Goal: Task Accomplishment & Management: Manage account settings

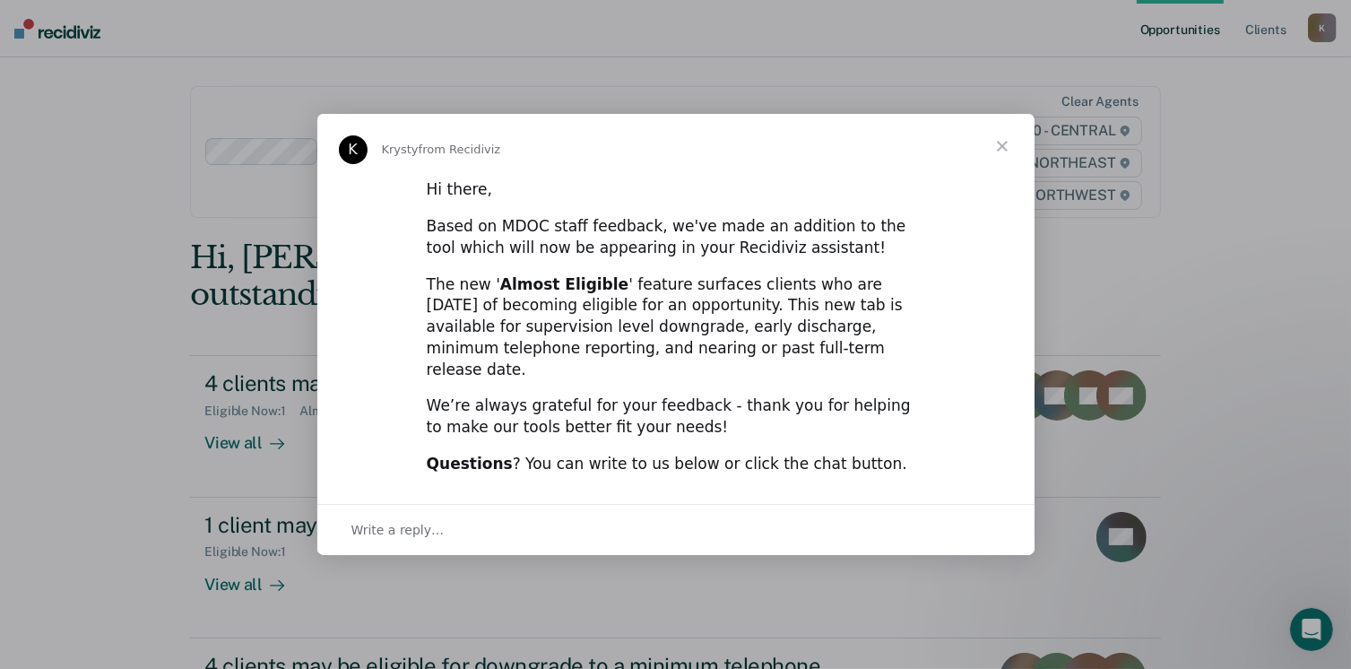
click at [1000, 152] on span "Close" at bounding box center [1002, 146] width 65 height 65
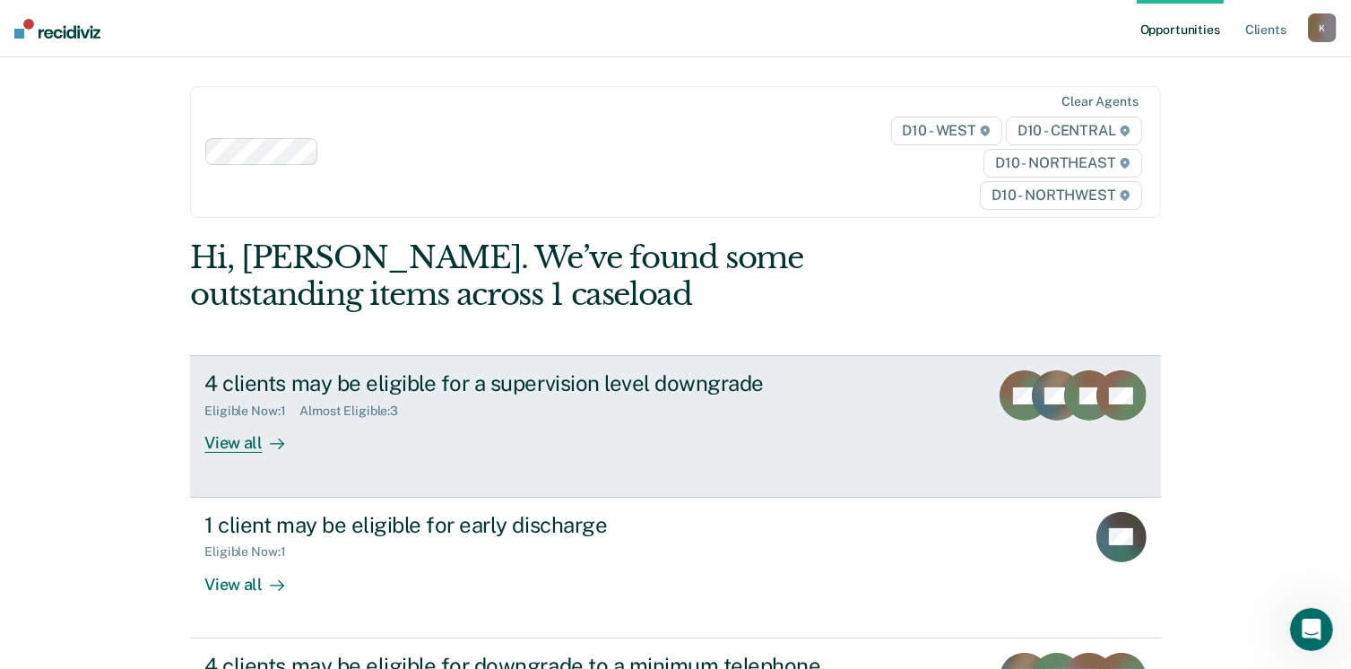
click at [213, 446] on div "View all" at bounding box center [254, 436] width 100 height 35
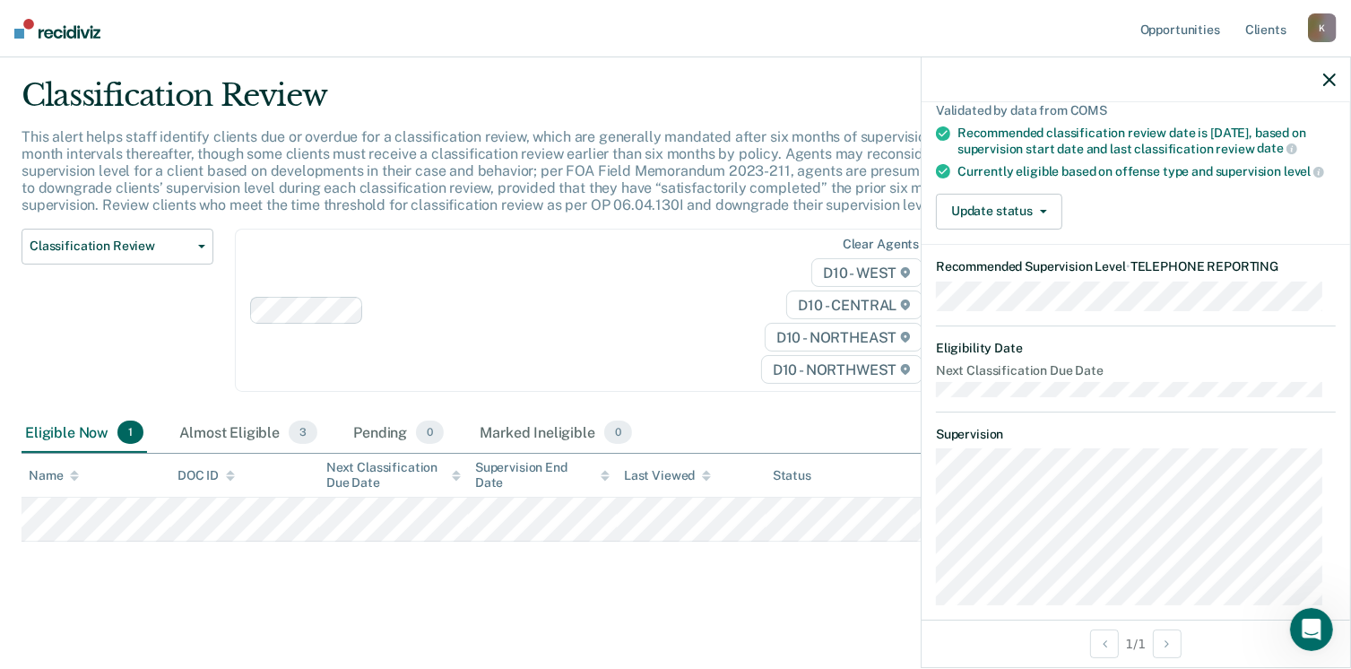
scroll to position [48, 0]
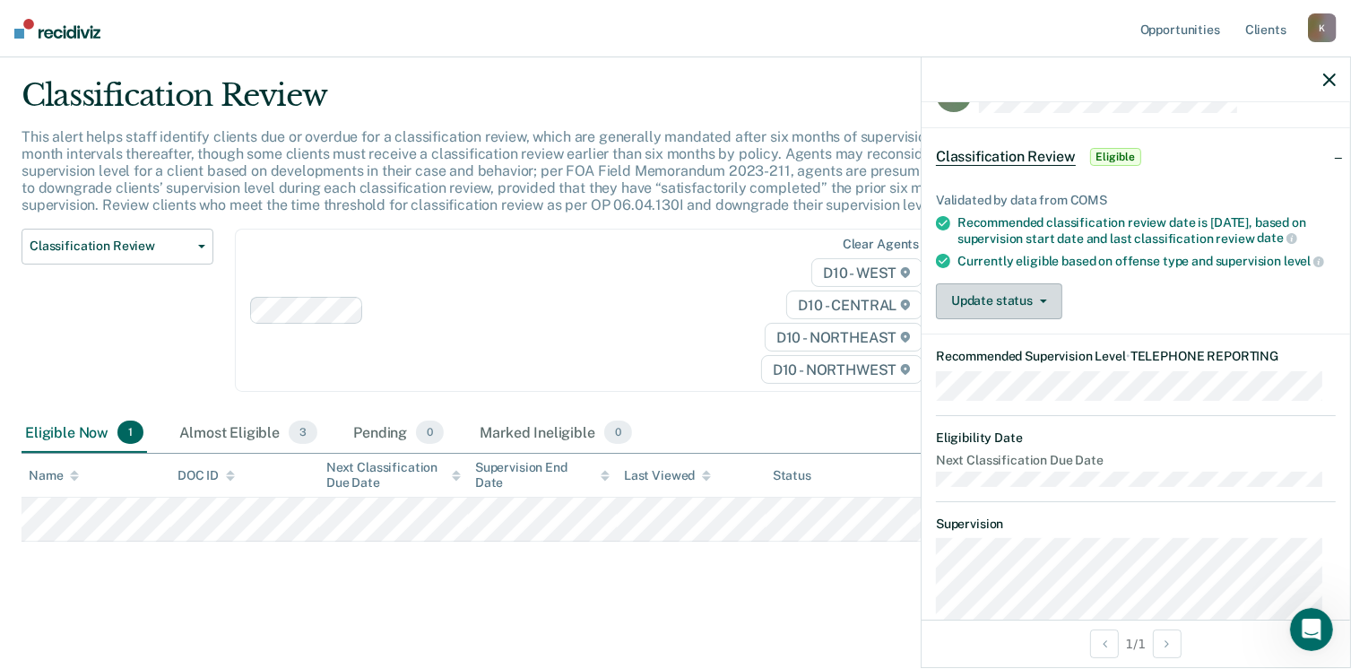
click at [1020, 319] on button "Update status" at bounding box center [999, 301] width 126 height 36
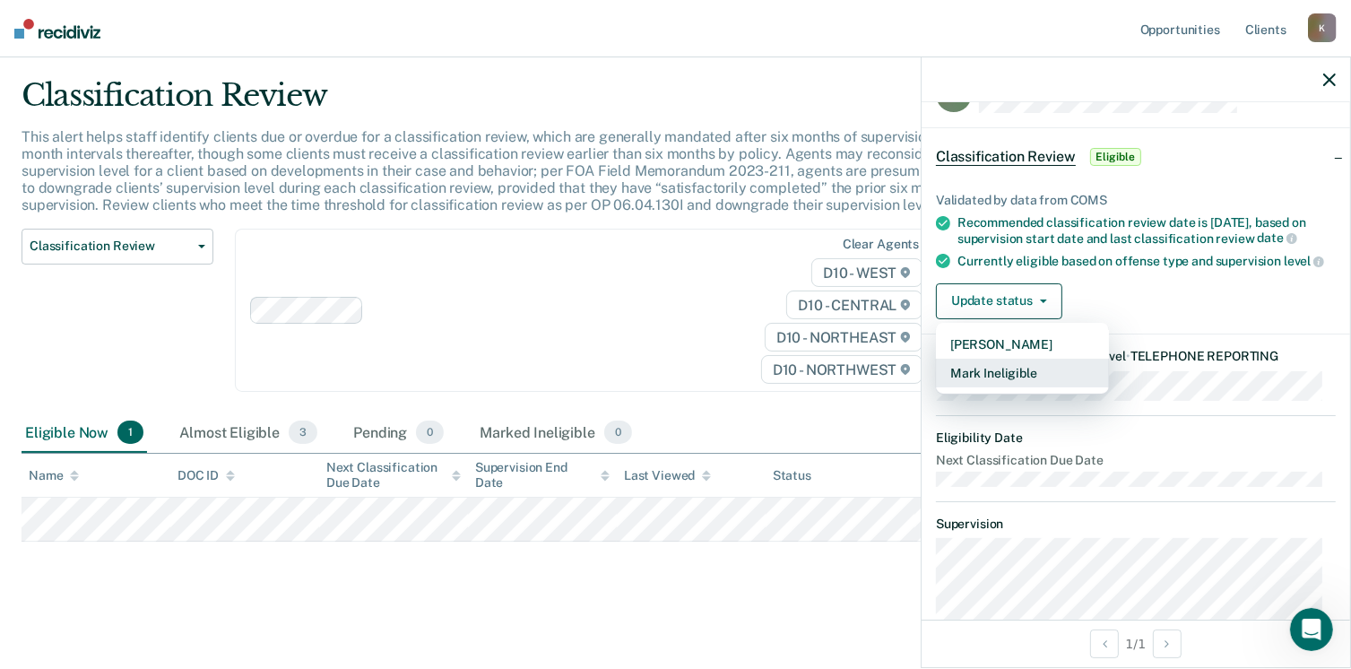
click at [996, 387] on button "Mark Ineligible" at bounding box center [1022, 373] width 173 height 29
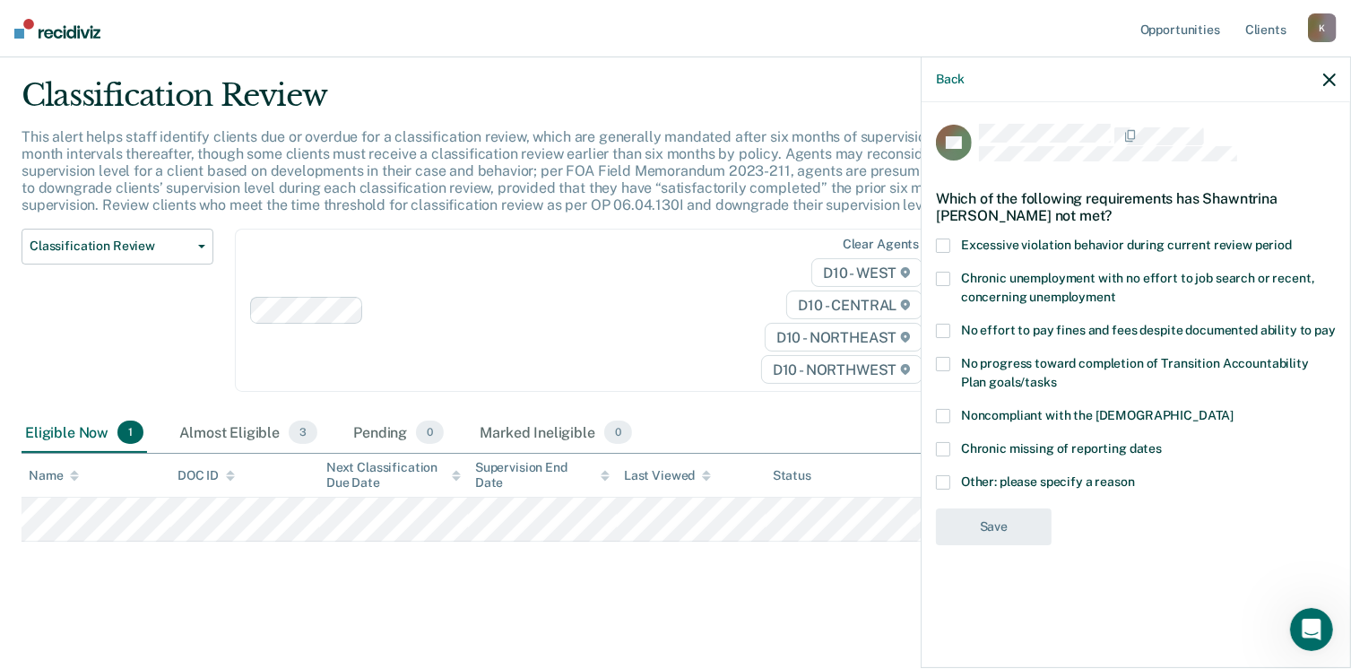
click at [941, 481] on span at bounding box center [943, 482] width 14 height 14
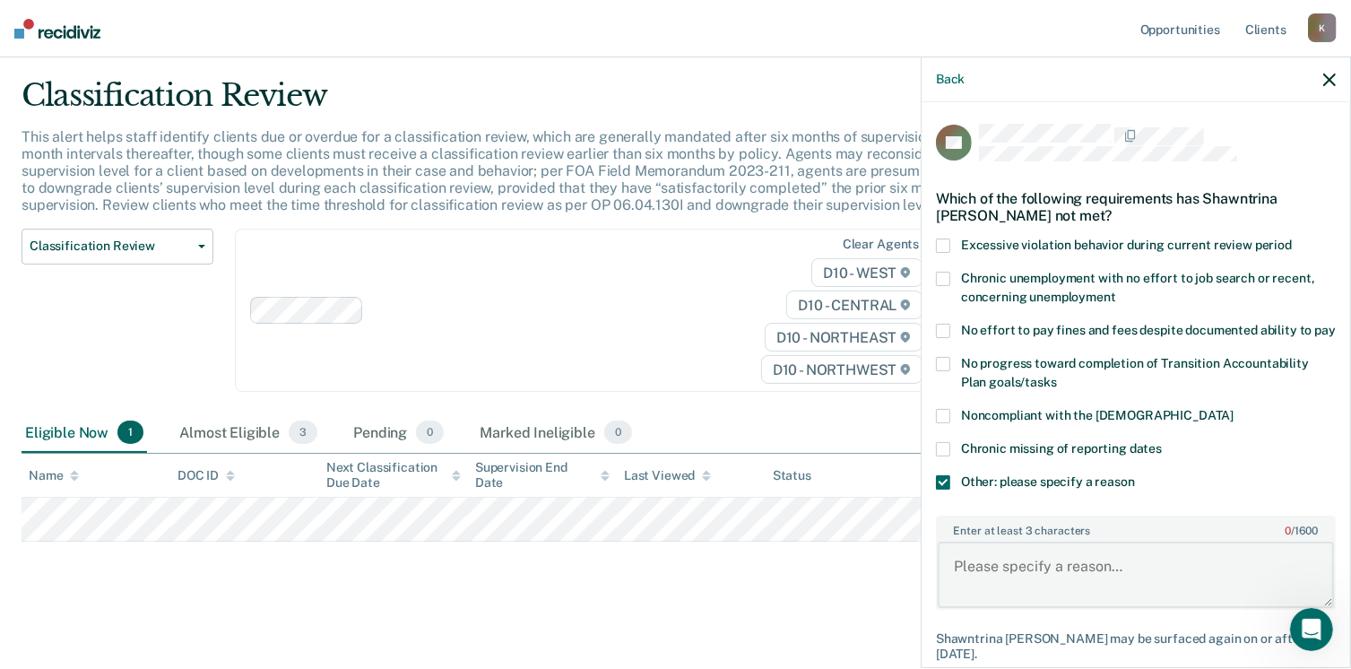
click at [991, 589] on textarea "Enter at least 3 characters 0 / 1600" at bounding box center [1136, 575] width 396 height 66
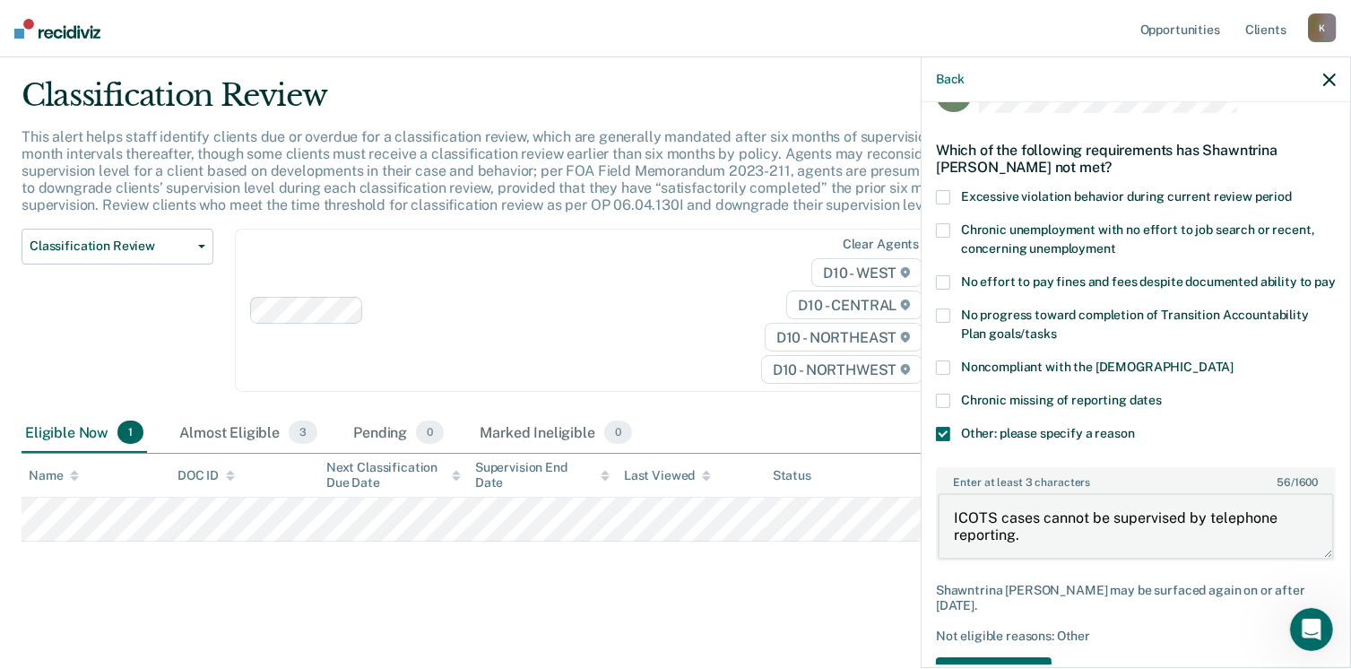
scroll to position [126, 0]
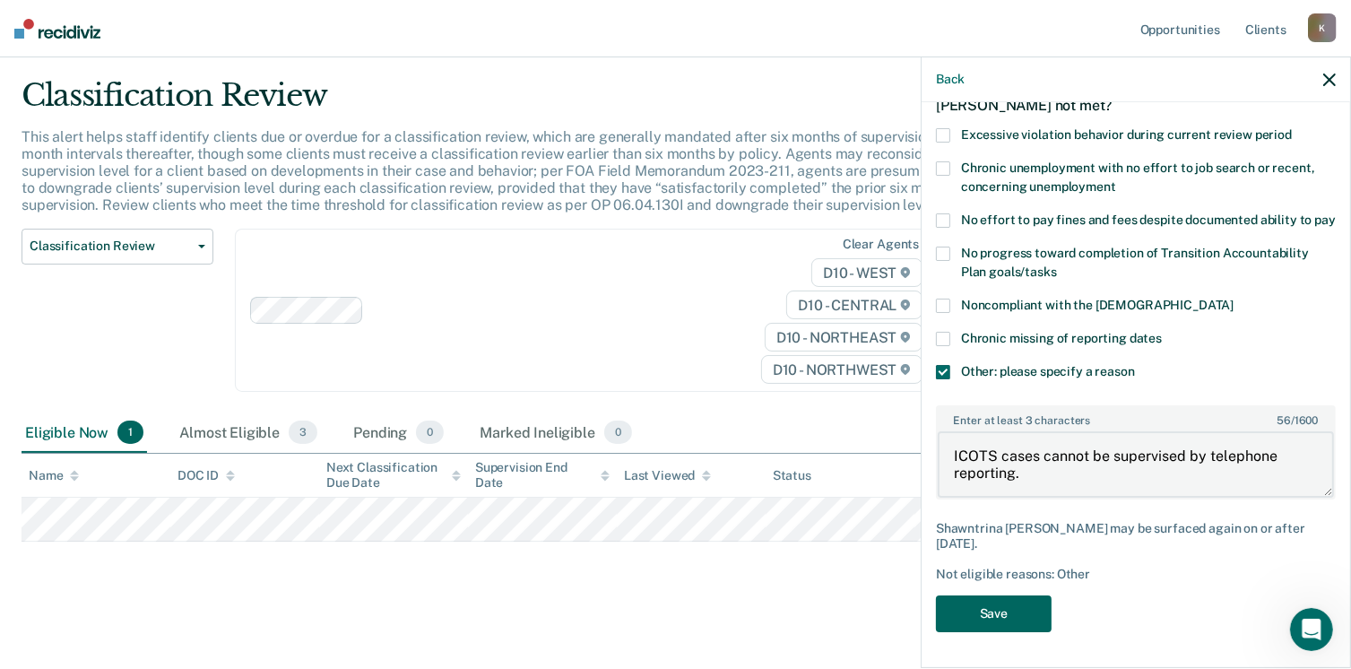
type textarea "ICOTS cases cannot be supervised by telephone reporting."
click at [997, 610] on button "Save" at bounding box center [994, 613] width 116 height 37
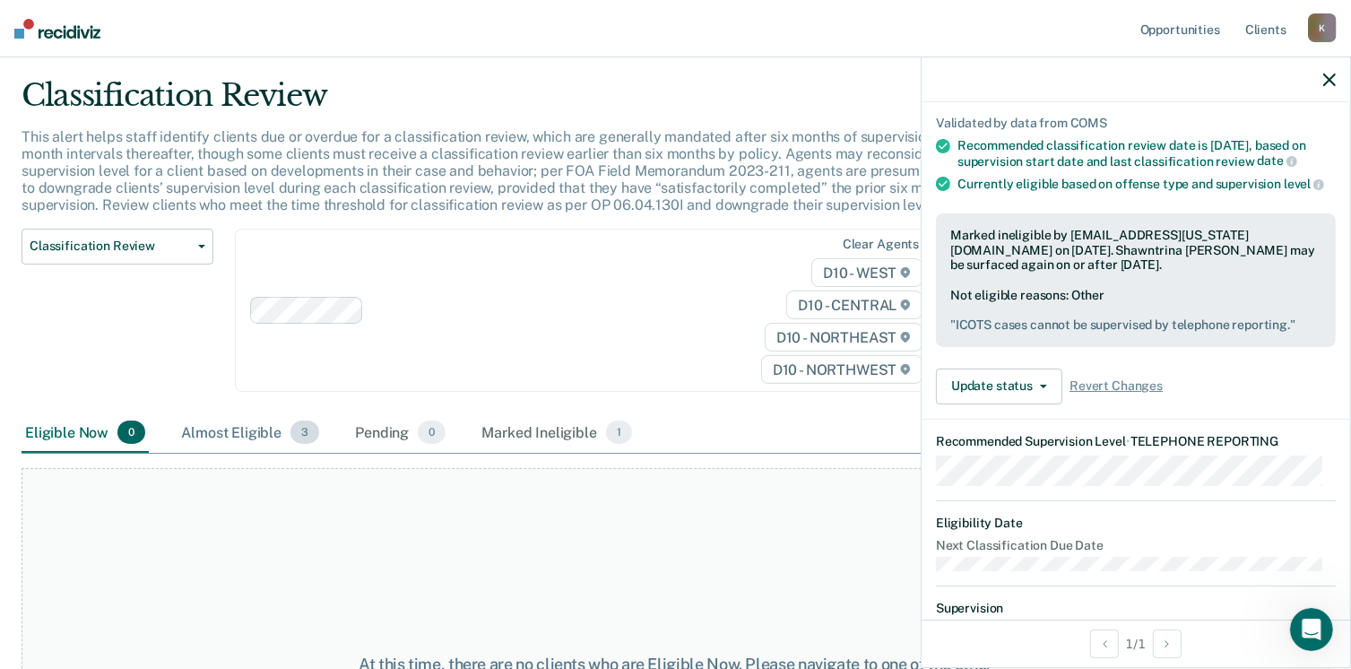
click at [212, 431] on div "Almost Eligible 3" at bounding box center [250, 432] width 145 height 39
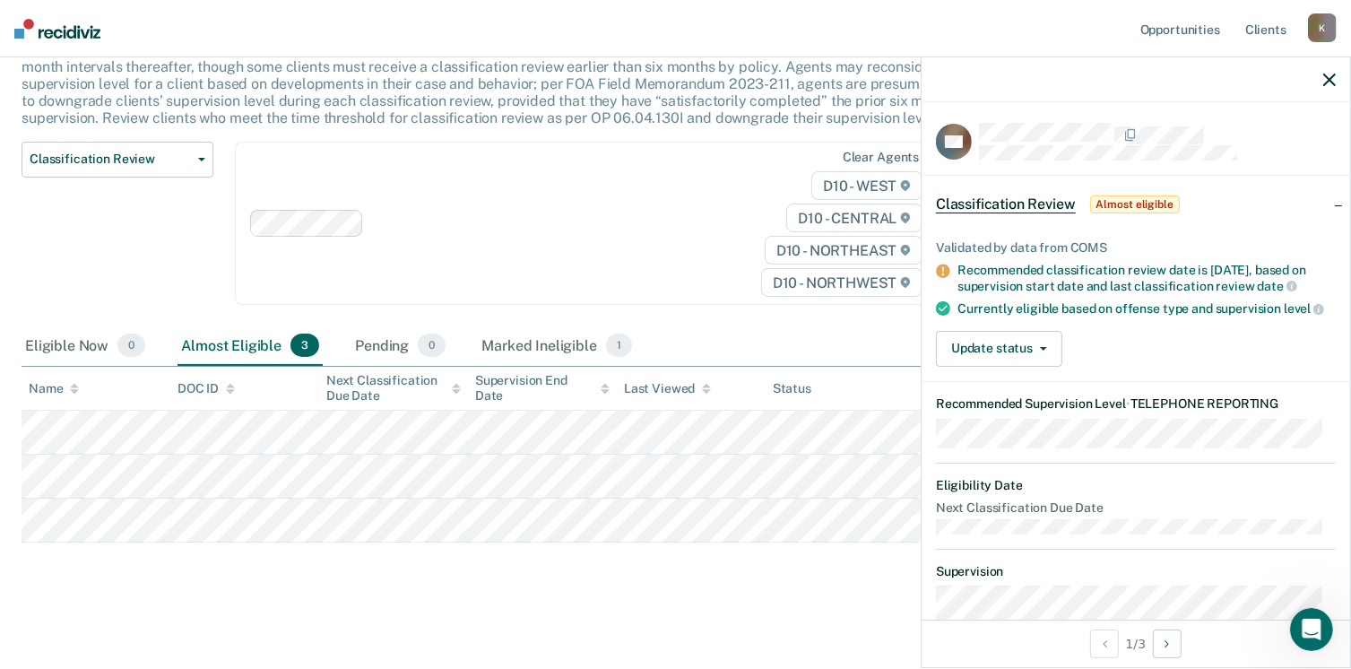
scroll to position [0, 0]
click at [1025, 368] on button "Update status" at bounding box center [999, 350] width 126 height 36
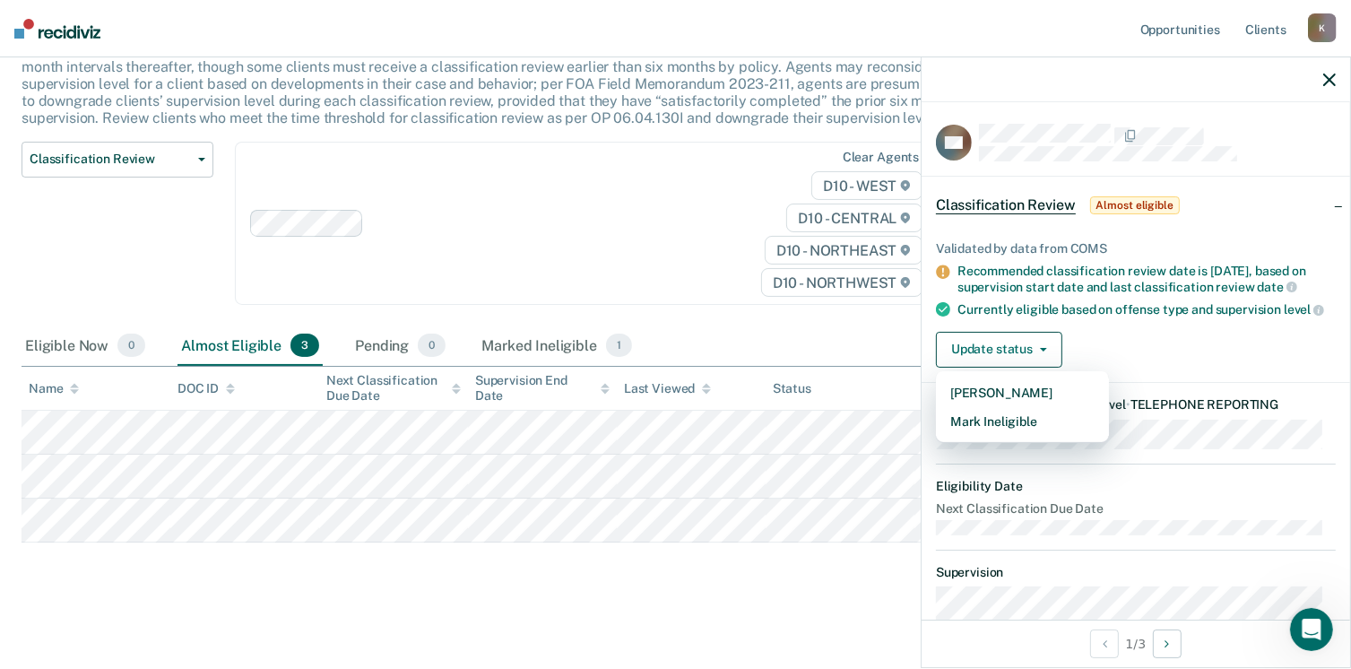
click at [1155, 368] on div "Update status [PERSON_NAME] Mark Ineligible" at bounding box center [1136, 350] width 400 height 36
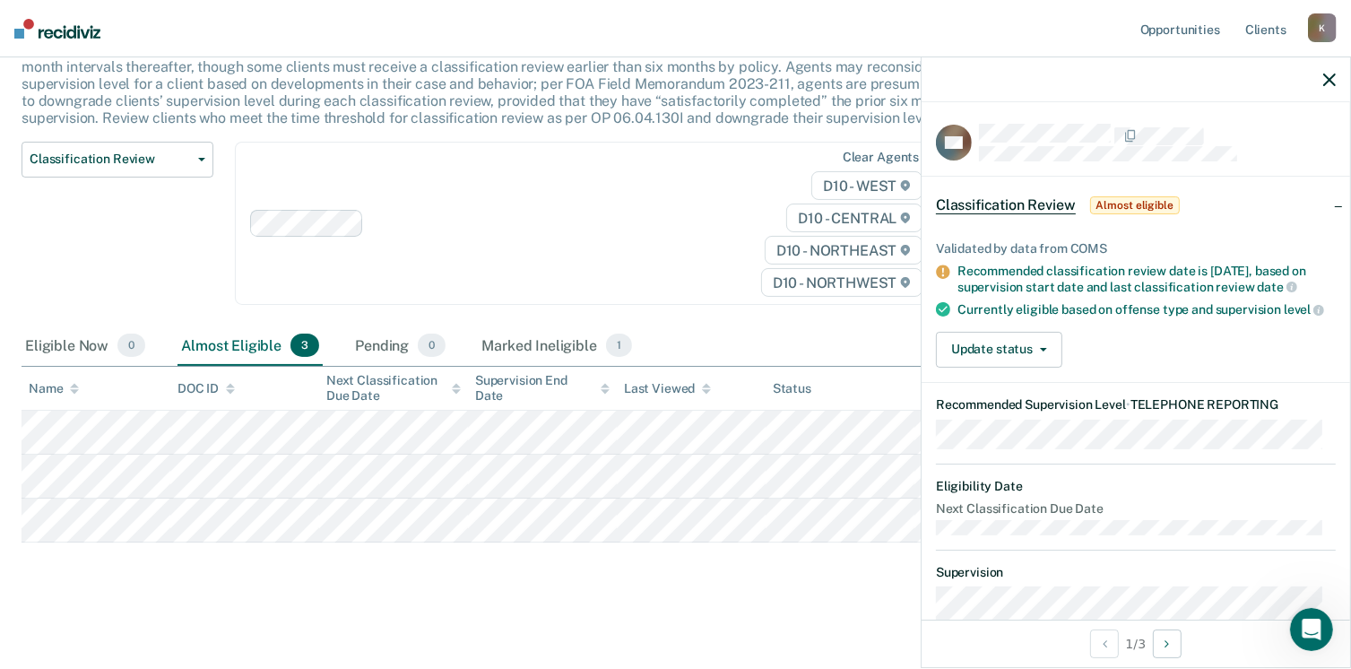
click at [1140, 203] on span "Almost eligible" at bounding box center [1135, 205] width 90 height 18
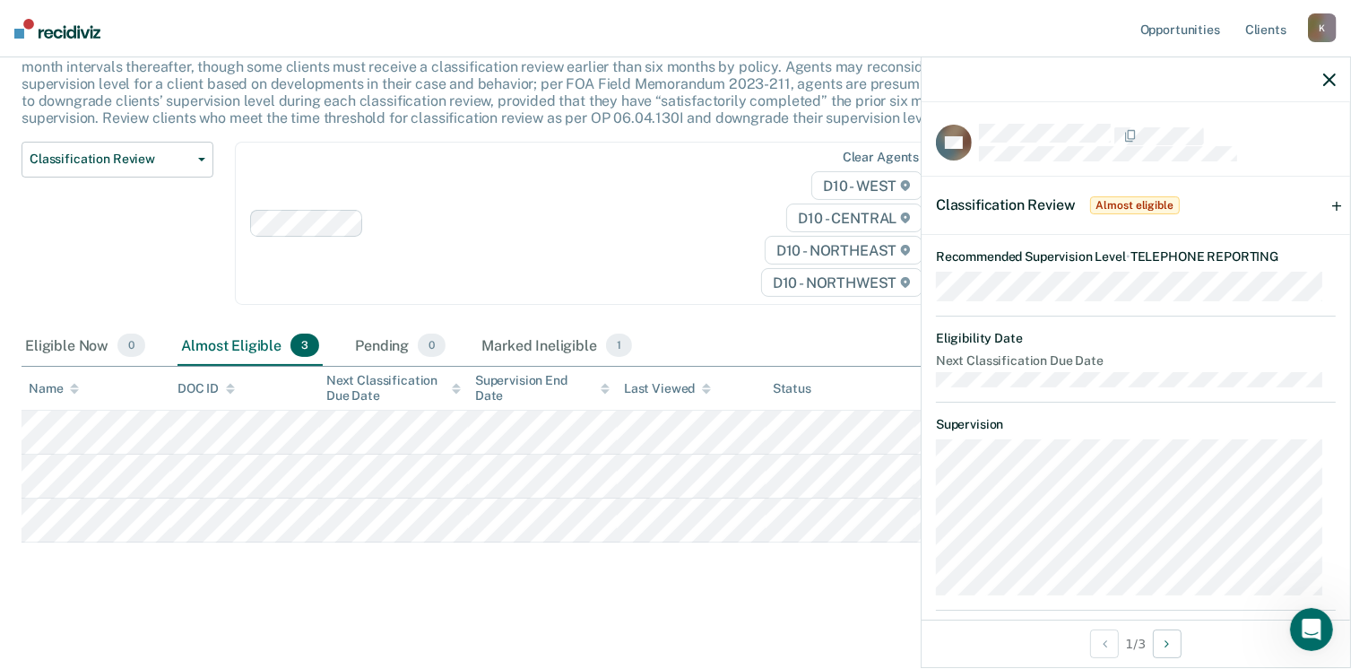
click at [1140, 203] on span "Almost eligible" at bounding box center [1135, 205] width 90 height 18
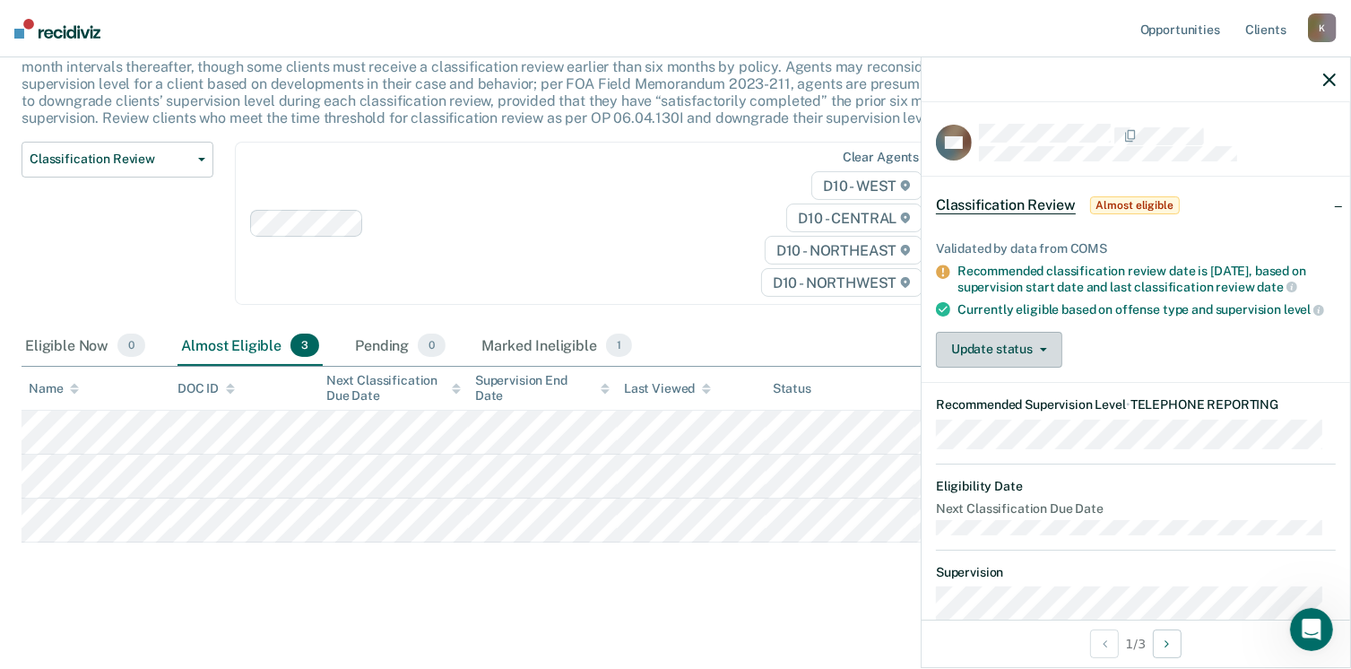
click at [1023, 368] on button "Update status" at bounding box center [999, 350] width 126 height 36
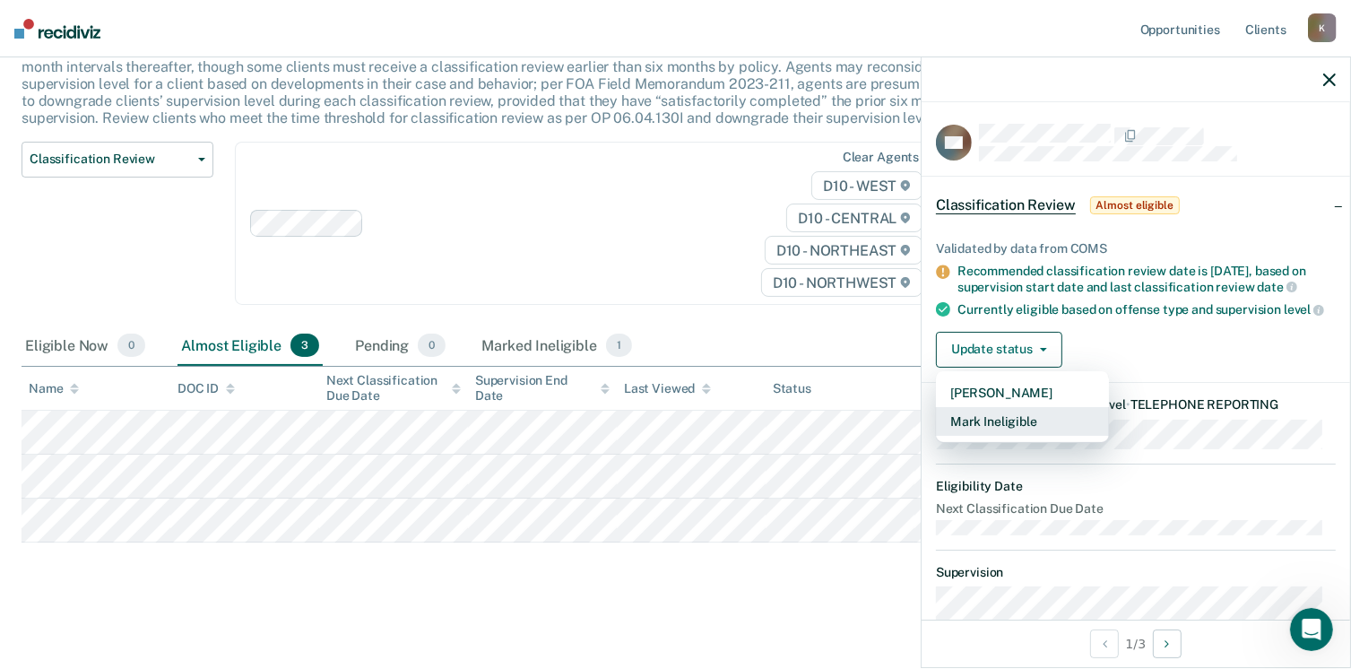
click at [1003, 436] on button "Mark Ineligible" at bounding box center [1022, 421] width 173 height 29
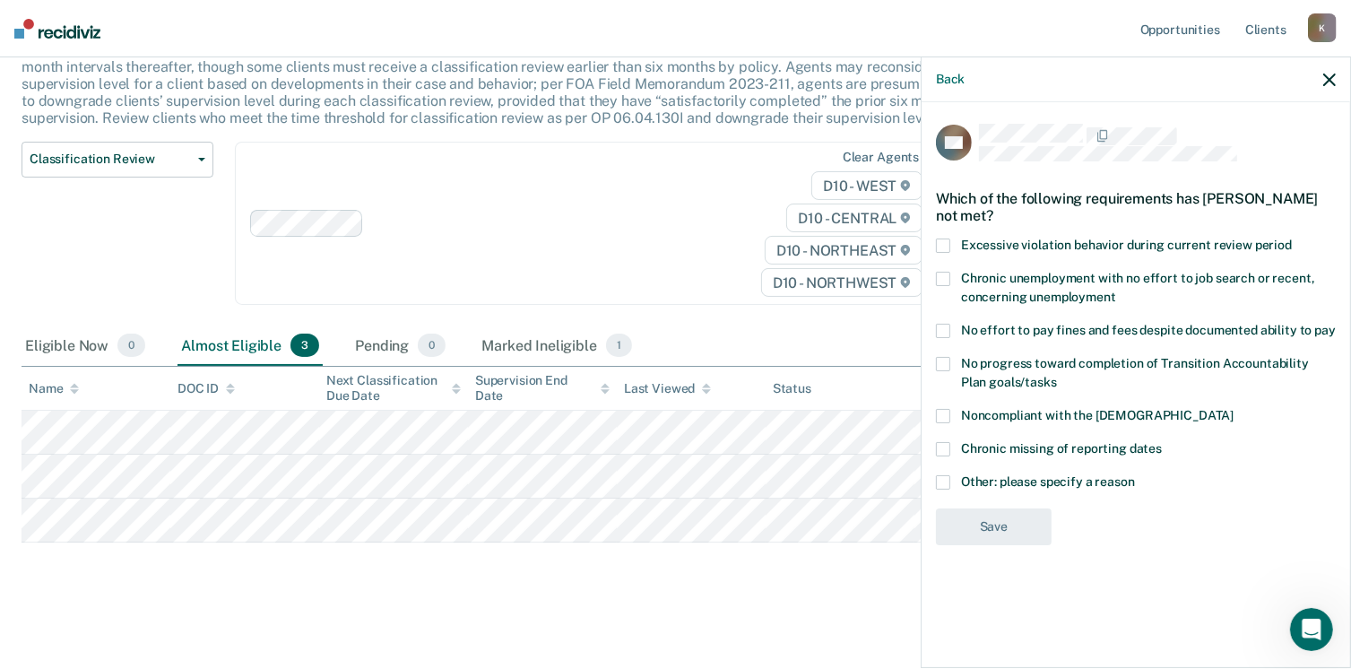
click at [943, 481] on span at bounding box center [943, 482] width 14 height 14
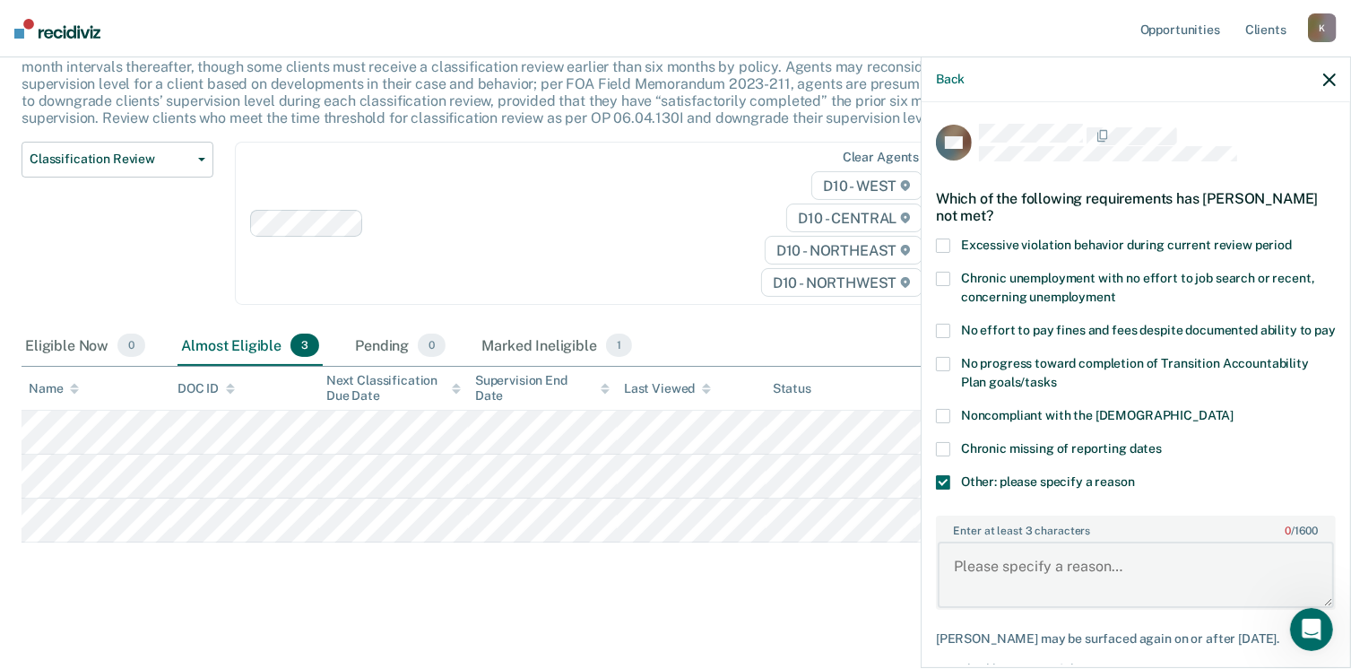
click at [993, 585] on textarea "Enter at least 3 characters 0 / 1600" at bounding box center [1136, 575] width 396 height 66
drag, startPoint x: 1033, startPoint y: 604, endPoint x: 948, endPoint y: 580, distance: 88.5
click at [948, 580] on textarea "ICOTS cases cannot be supervised by telephone reporting." at bounding box center [1136, 575] width 396 height 66
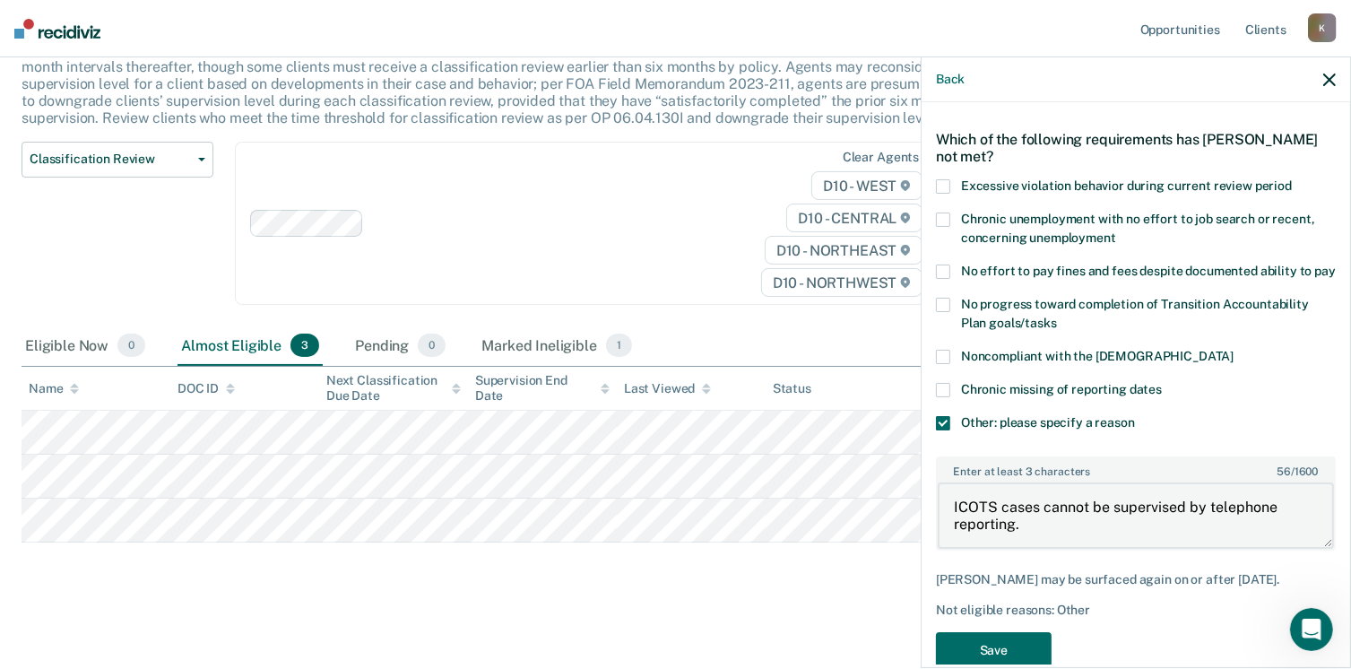
scroll to position [110, 0]
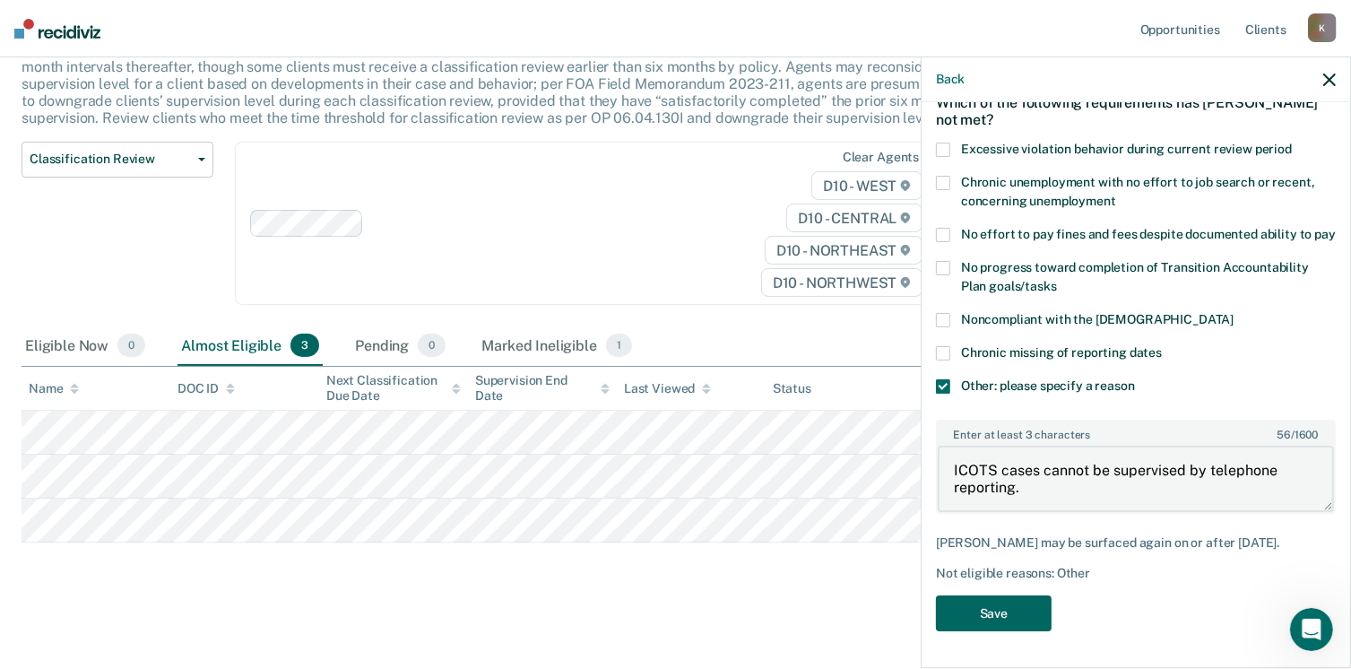
type textarea "ICOTS cases cannot be supervised by telephone reporting."
click at [1006, 627] on button "Save" at bounding box center [994, 613] width 116 height 37
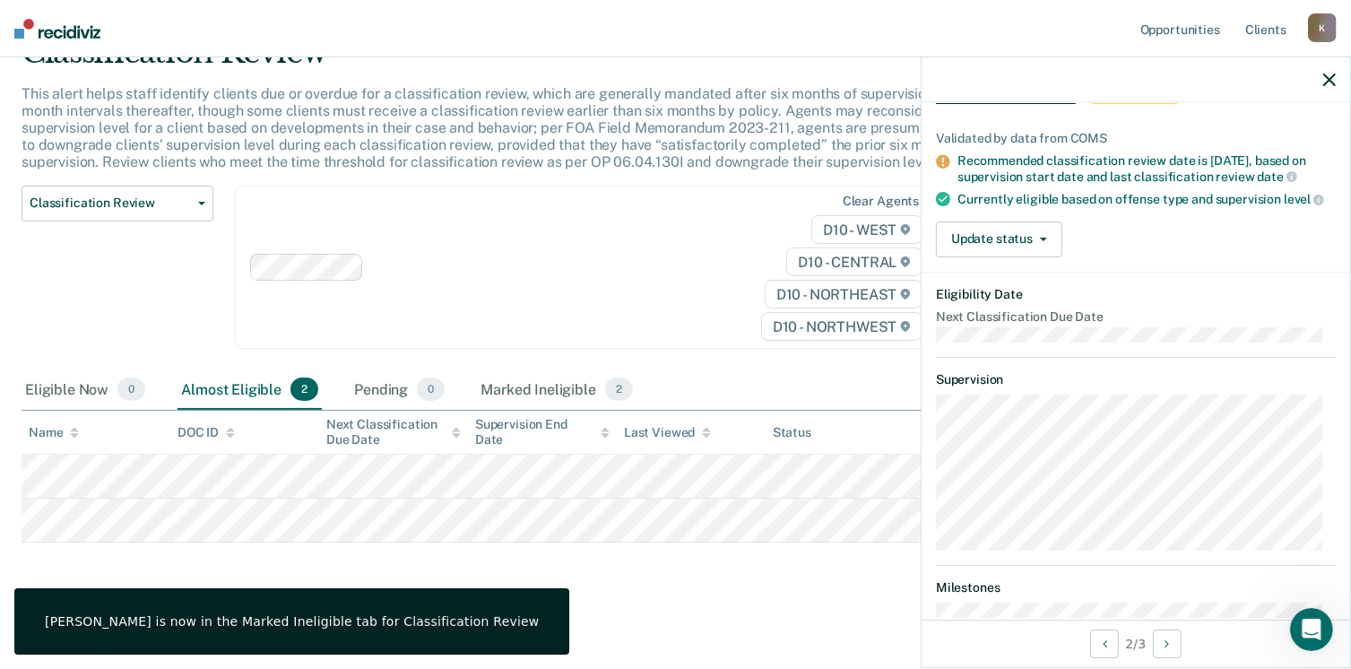
scroll to position [0, 0]
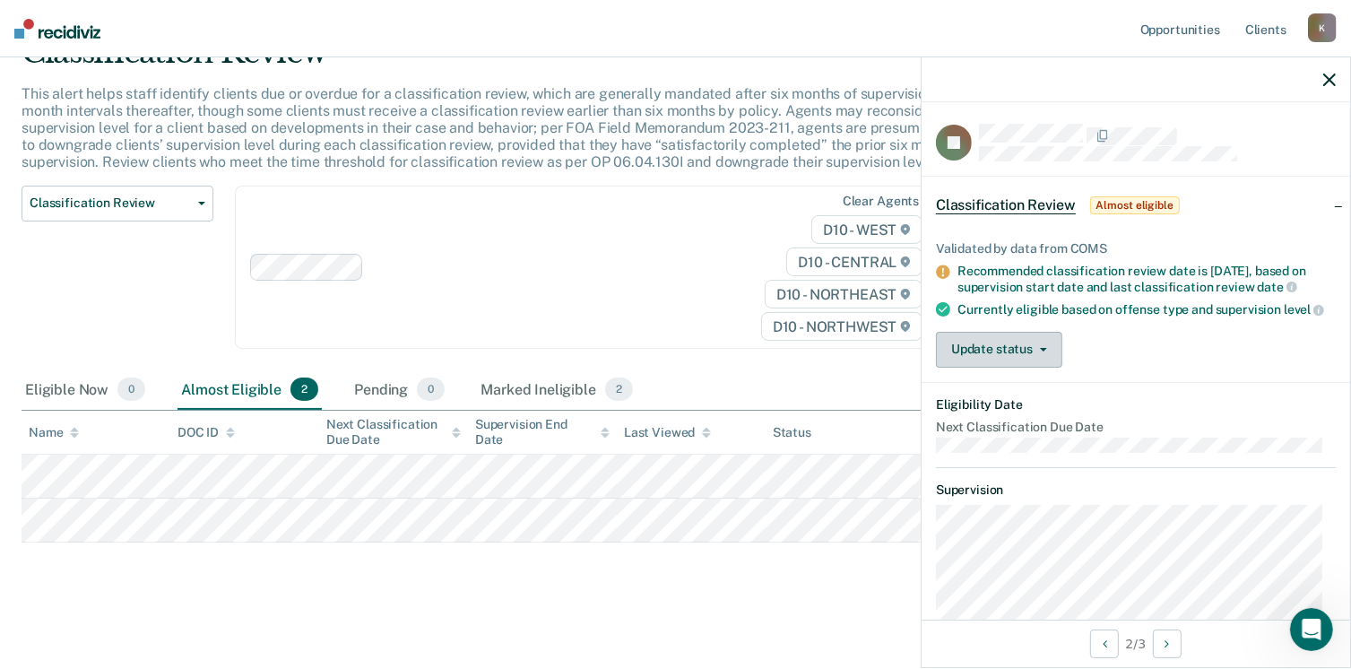
click at [1040, 364] on button "Update status" at bounding box center [999, 350] width 126 height 36
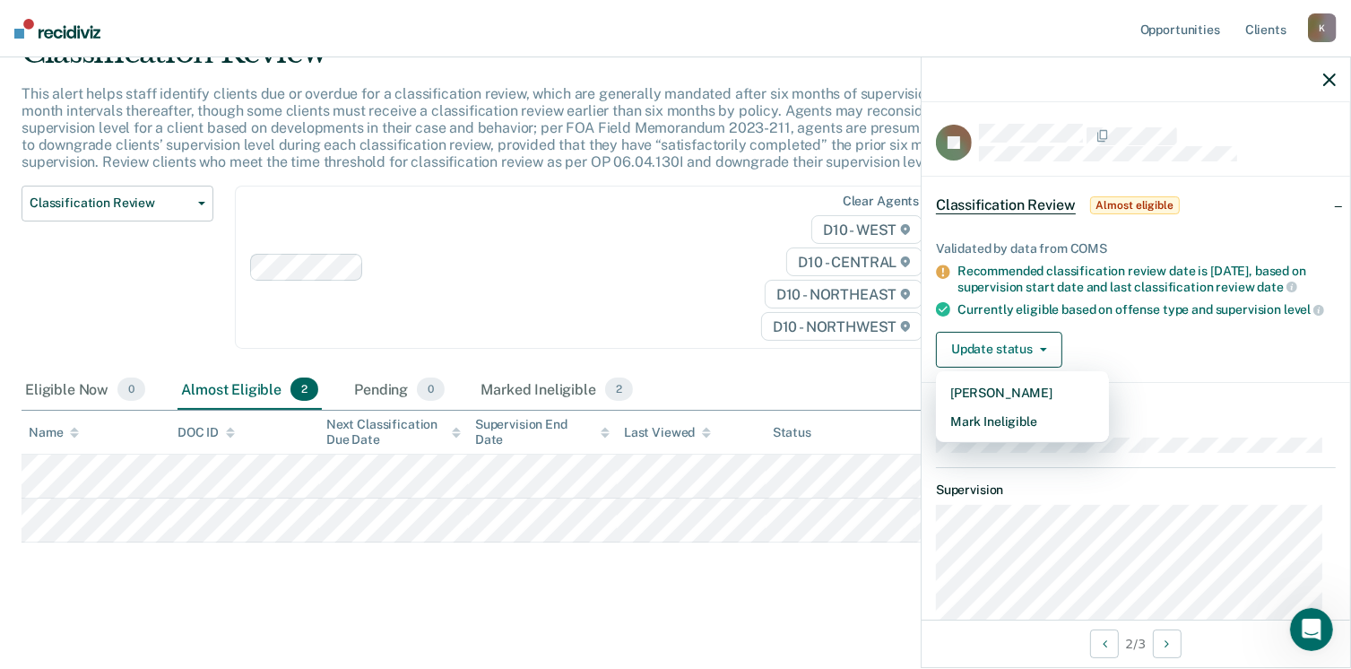
click at [1205, 344] on div "Update status [PERSON_NAME] Mark Ineligible" at bounding box center [1136, 350] width 400 height 36
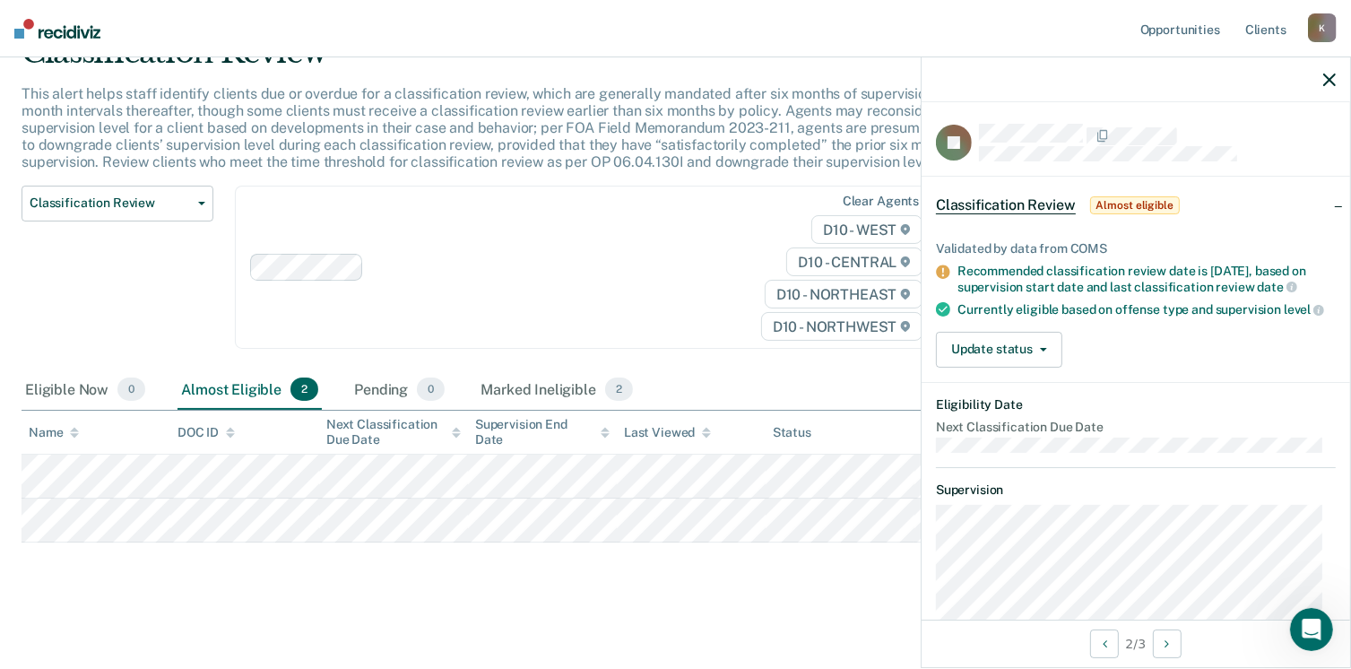
click at [1148, 205] on span "Almost eligible" at bounding box center [1135, 205] width 90 height 18
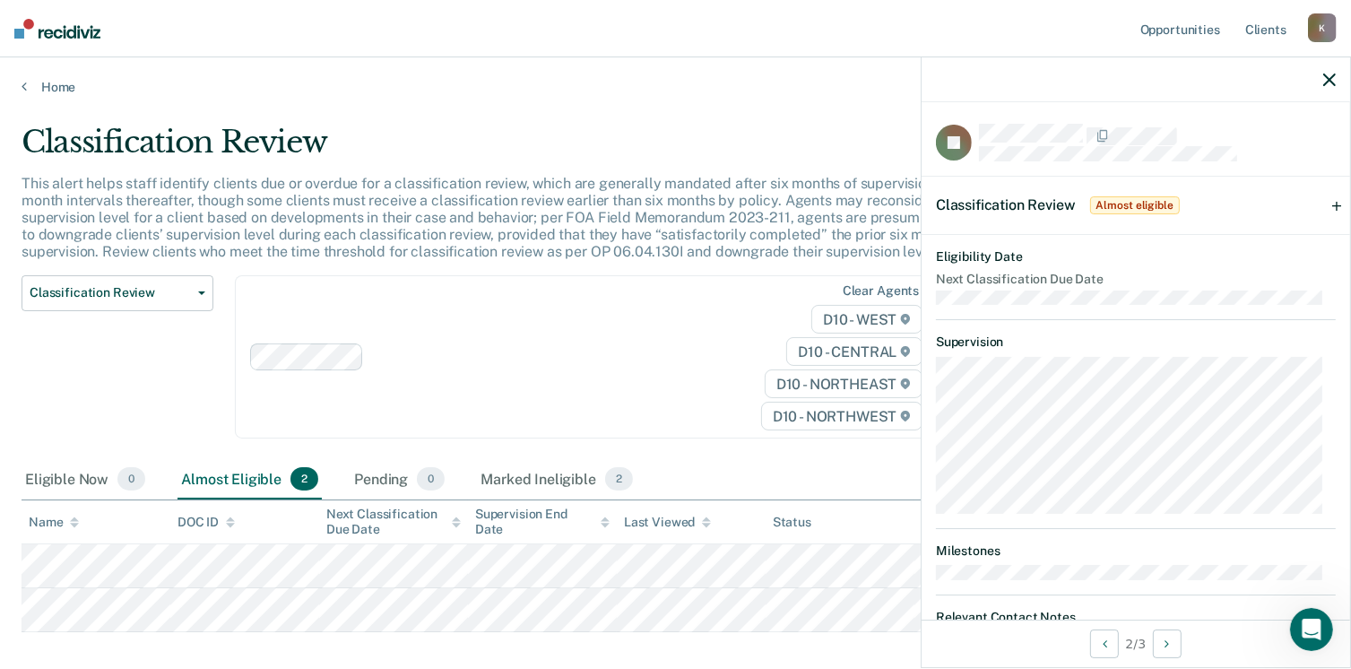
click at [1143, 204] on span "Almost eligible" at bounding box center [1135, 205] width 90 height 18
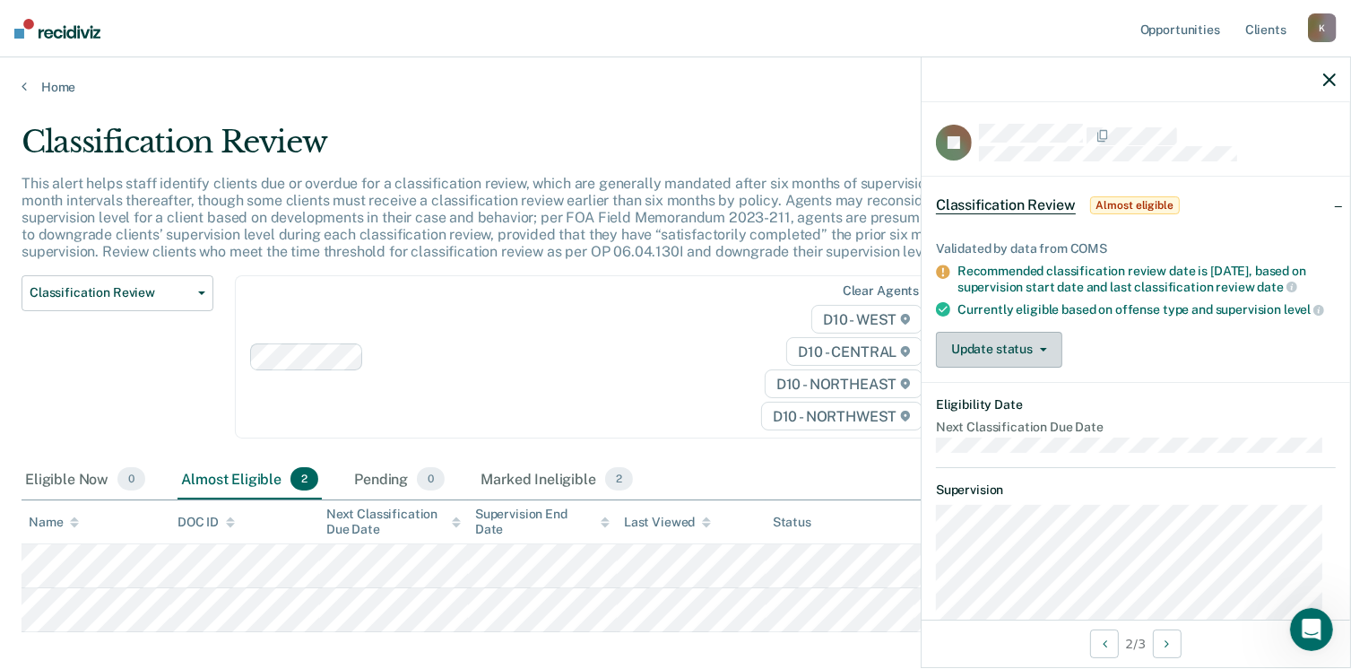
click at [1025, 356] on button "Update status" at bounding box center [999, 350] width 126 height 36
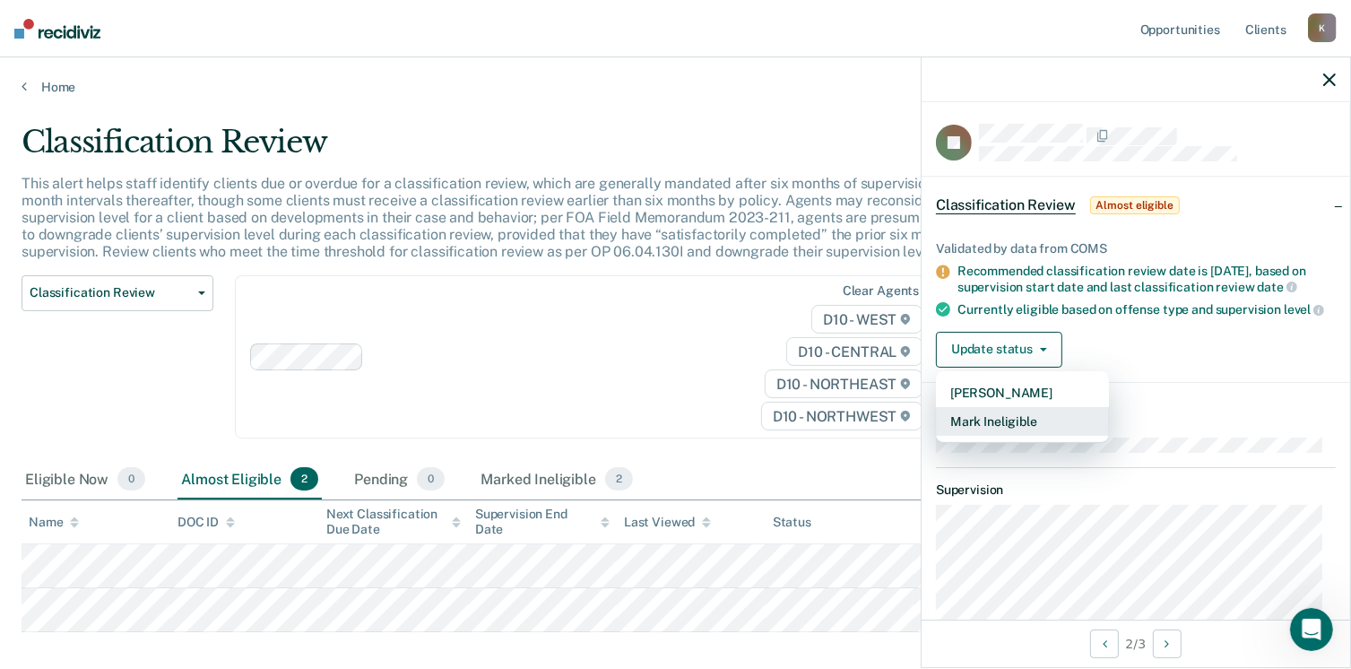
click at [1022, 436] on button "Mark Ineligible" at bounding box center [1022, 421] width 173 height 29
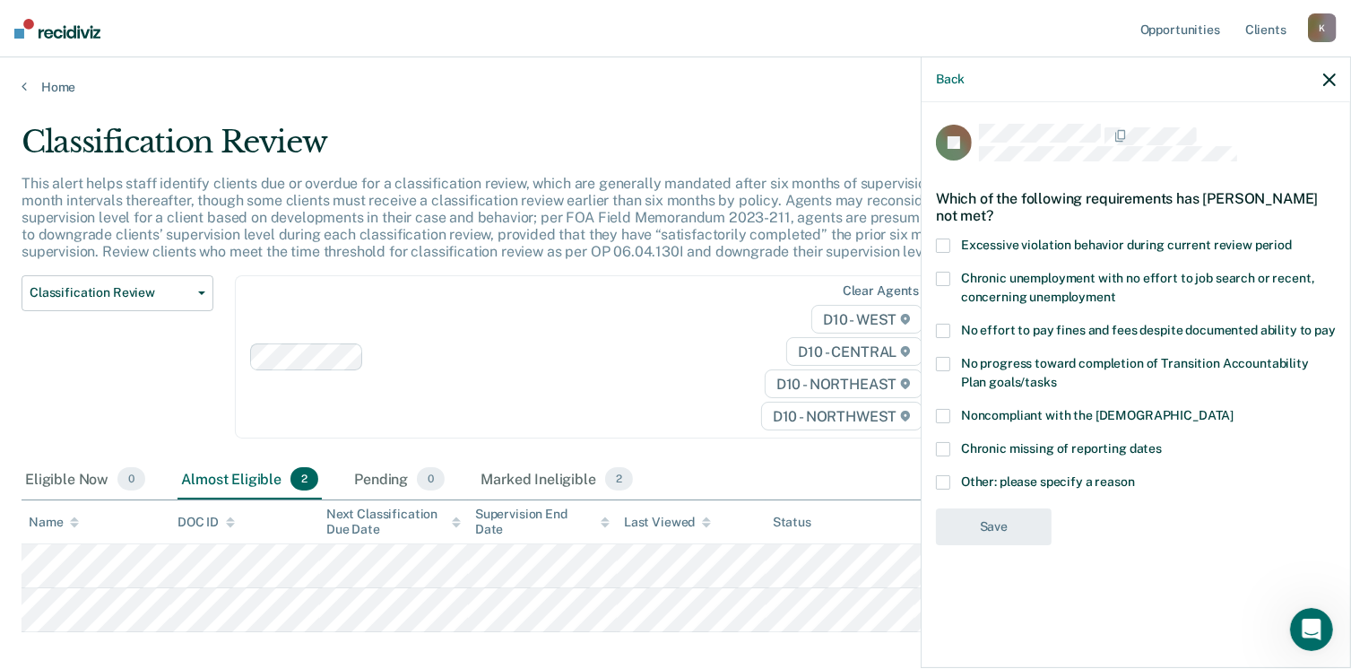
click at [941, 478] on span at bounding box center [943, 482] width 14 height 14
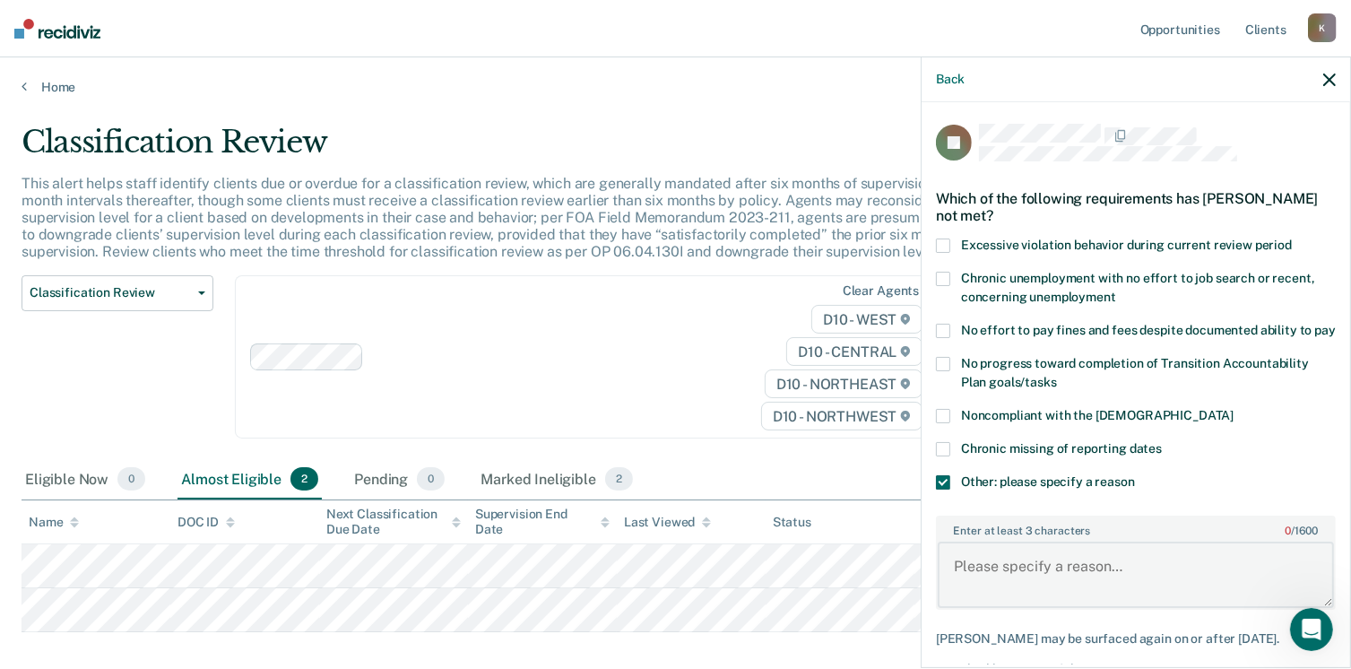
click at [977, 572] on textarea "Enter at least 3 characters 0 / 1600" at bounding box center [1136, 575] width 396 height 66
paste textarea "ICOTS cases cannot be supervised by telephone reporting."
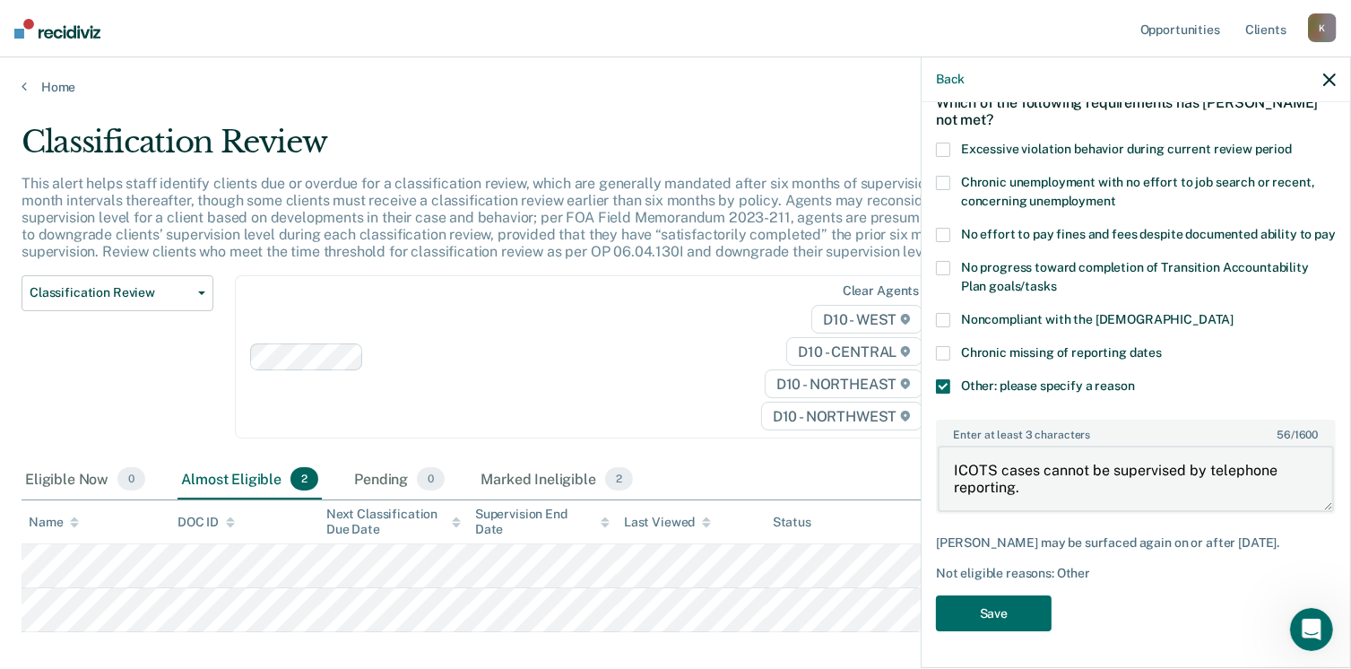
scroll to position [126, 0]
type textarea "ICOTS cases cannot be supervised by telephone reporting."
click at [997, 607] on button "Save" at bounding box center [994, 613] width 116 height 37
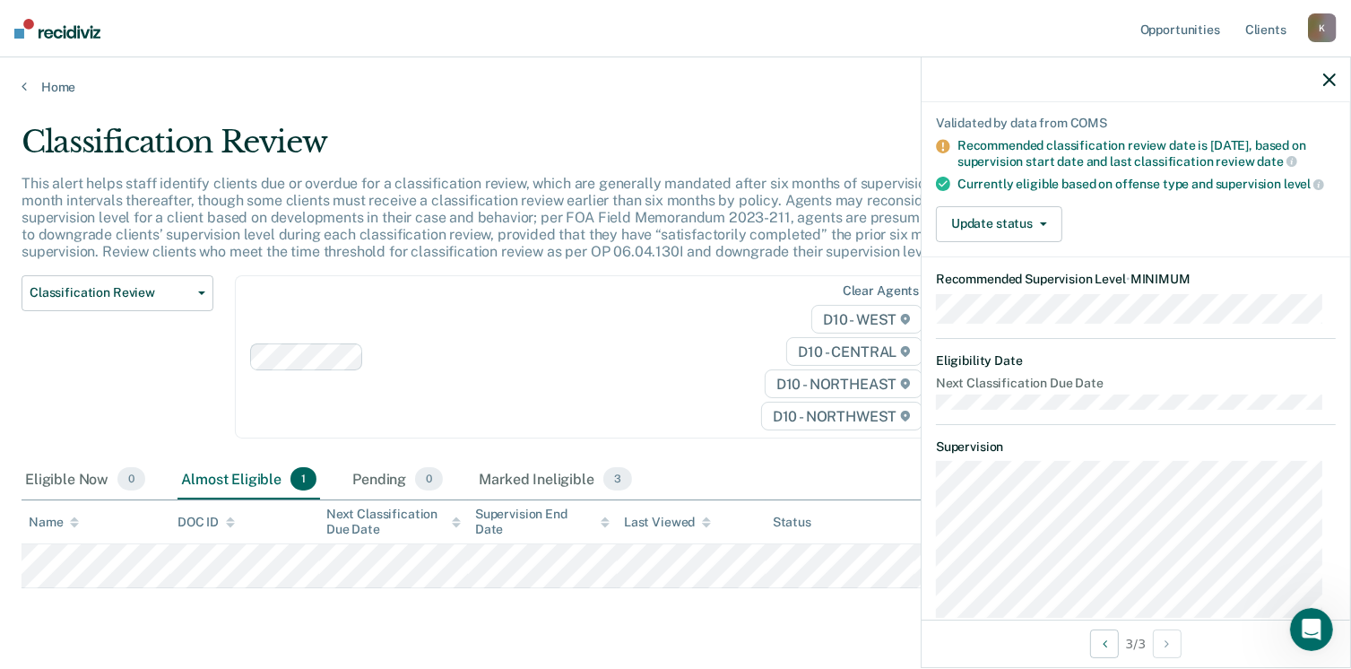
scroll to position [0, 0]
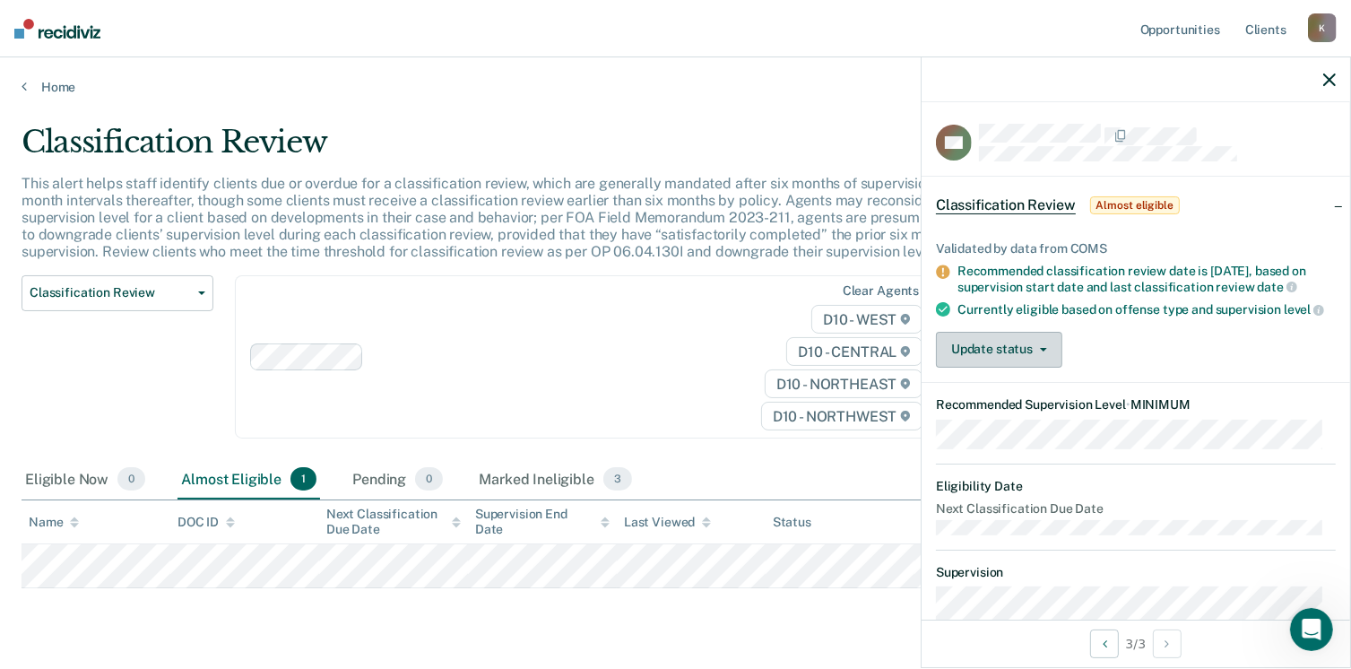
click at [1008, 361] on button "Update status" at bounding box center [999, 350] width 126 height 36
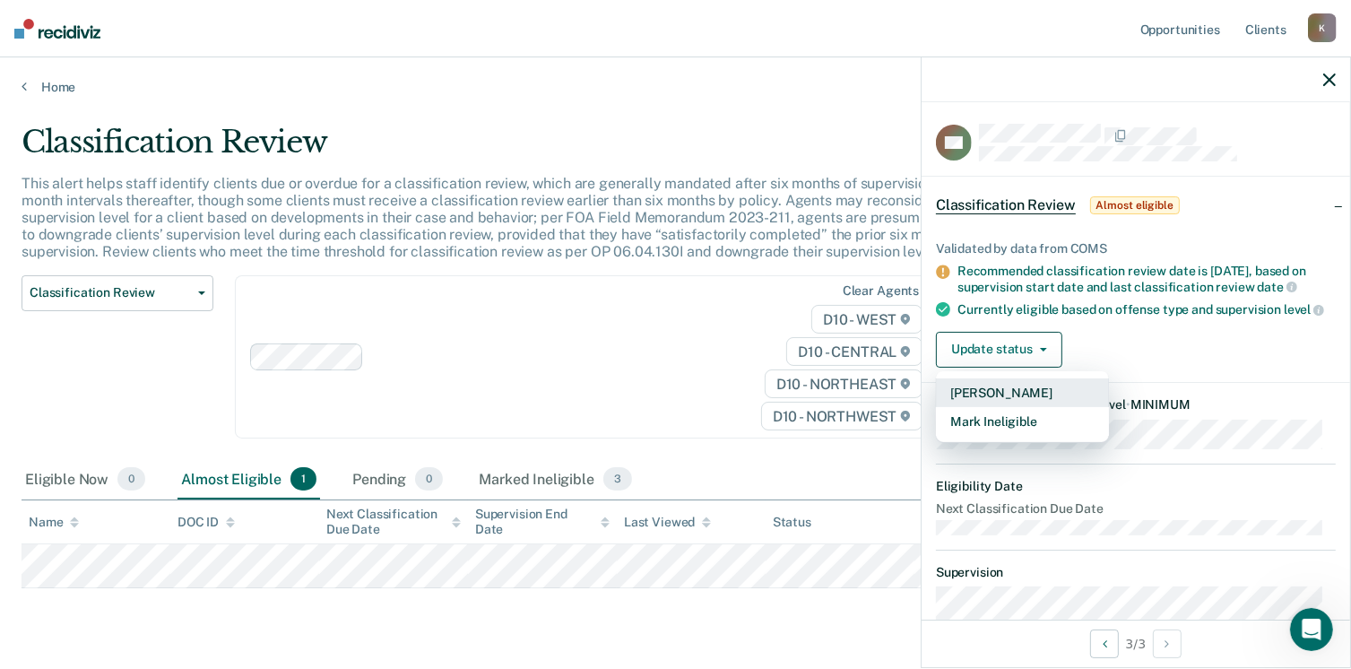
click at [1002, 404] on button "[PERSON_NAME]" at bounding box center [1022, 392] width 173 height 29
